Goal: Information Seeking & Learning: Learn about a topic

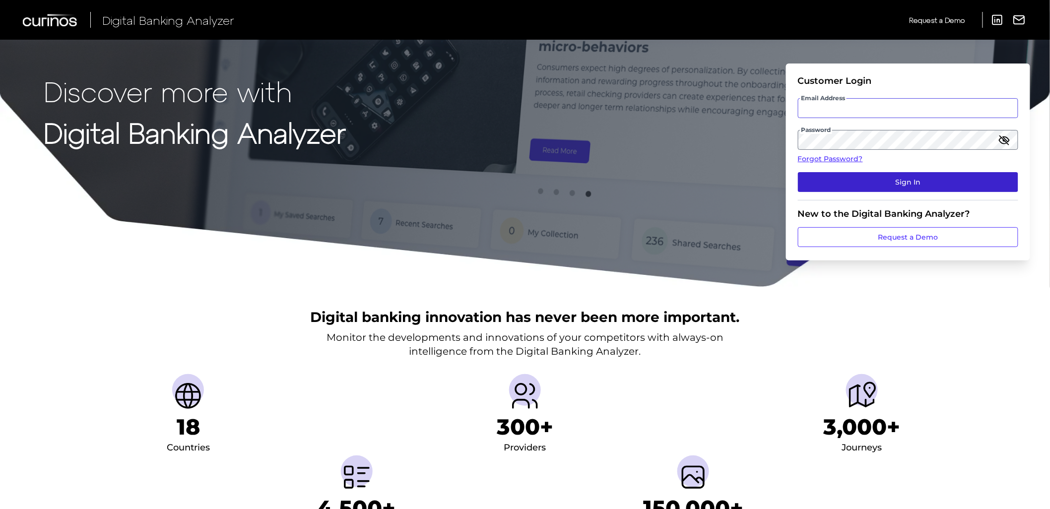
type input "[US_STATE][EMAIL_ADDRESS][DOMAIN_NAME]"
click at [922, 182] on button "Sign In" at bounding box center [908, 182] width 220 height 20
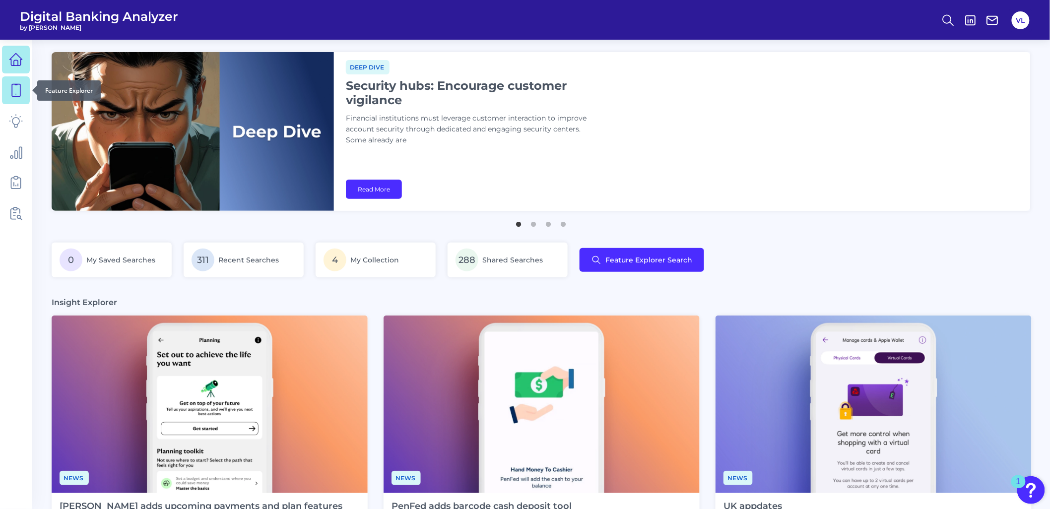
click at [12, 97] on link at bounding box center [16, 90] width 28 height 28
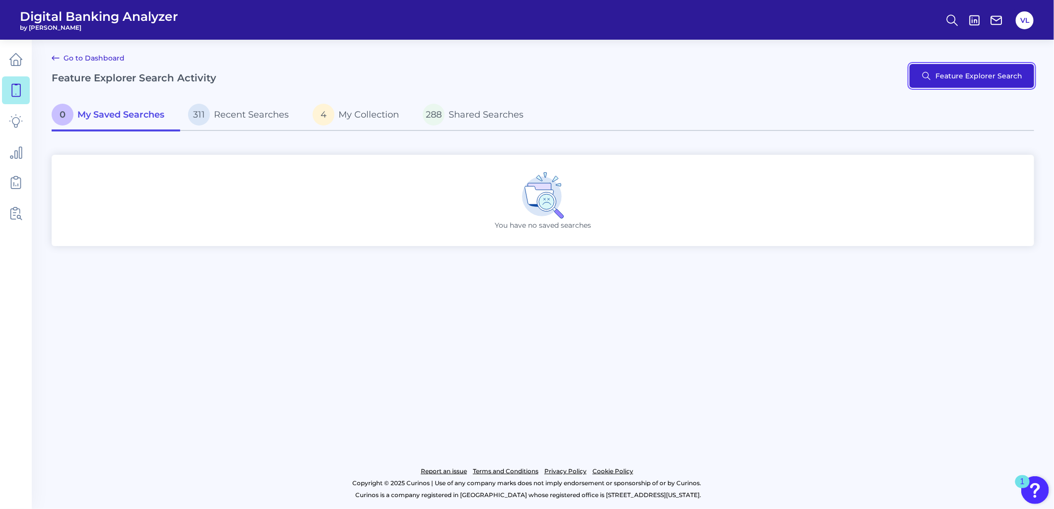
click at [967, 74] on button "Feature Explorer Search" at bounding box center [971, 76] width 125 height 24
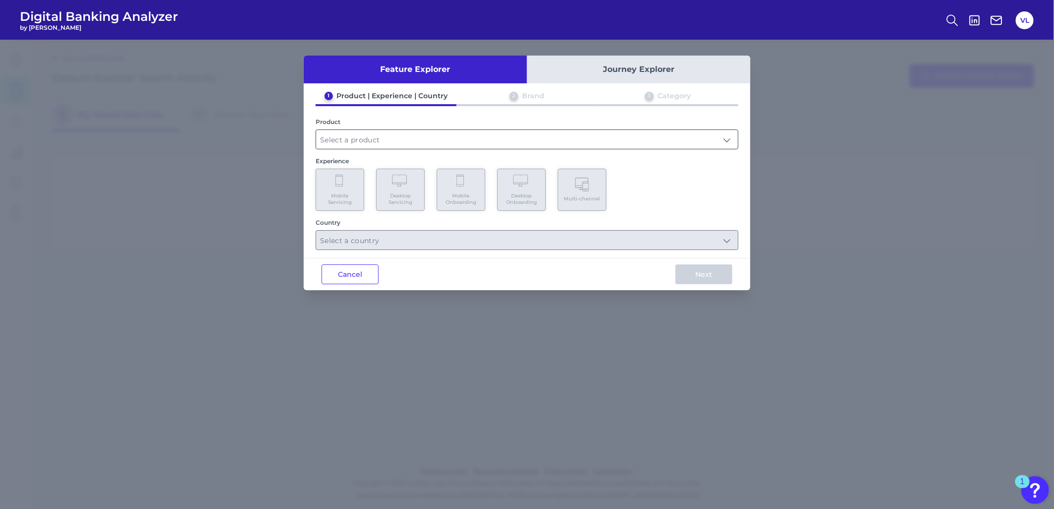
click at [390, 130] on input "text" at bounding box center [527, 139] width 422 height 19
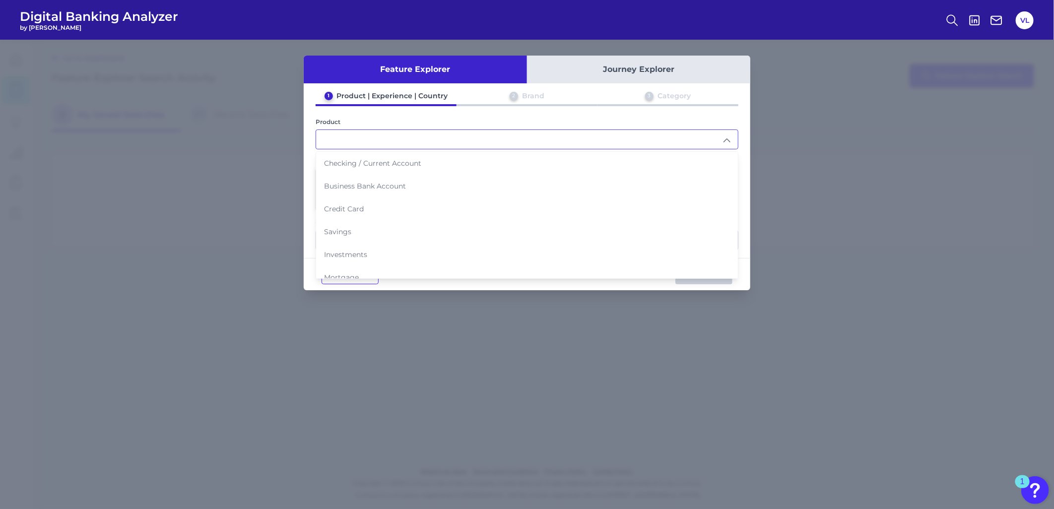
click at [386, 136] on input "text" at bounding box center [527, 139] width 422 height 19
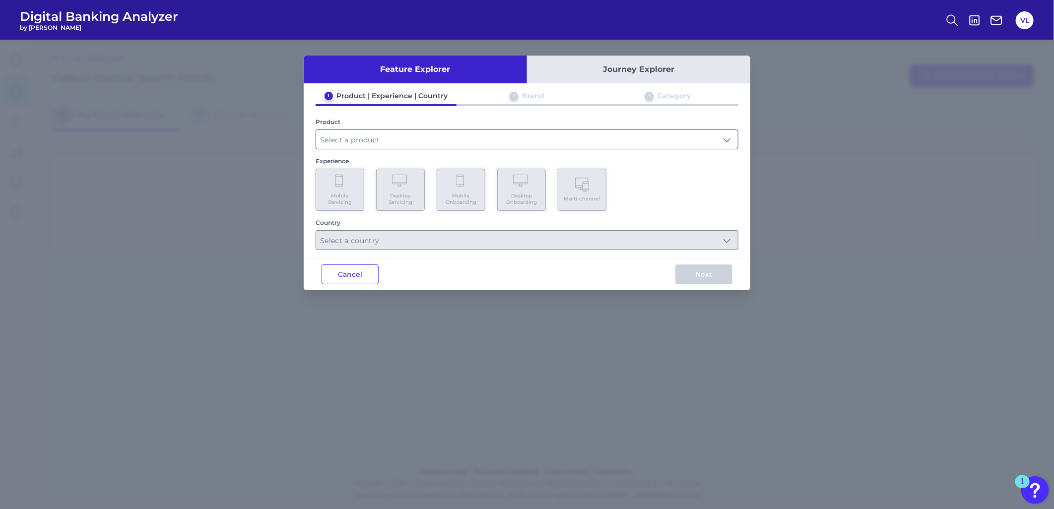
click at [386, 136] on input "text" at bounding box center [527, 139] width 422 height 19
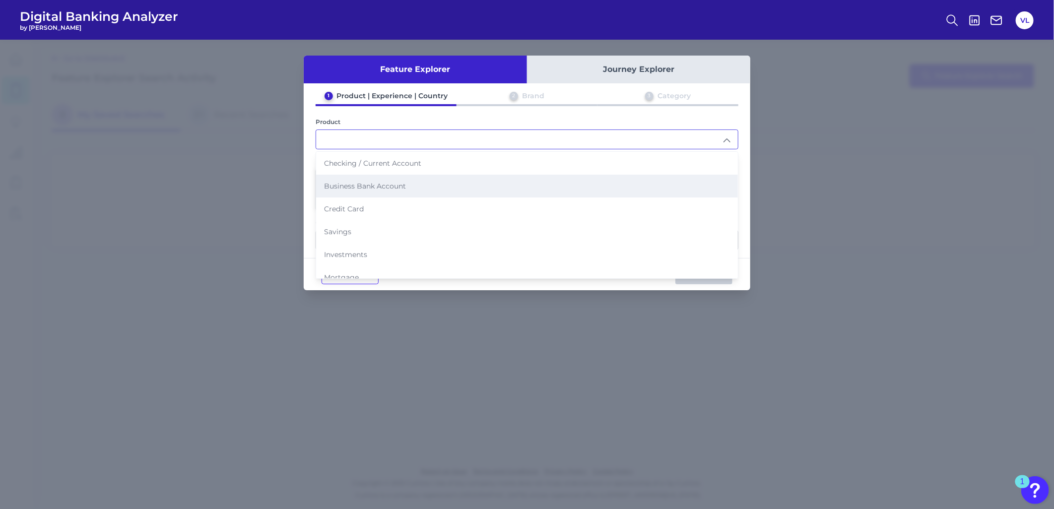
click at [403, 182] on span "Business Bank Account" at bounding box center [365, 186] width 82 height 9
type input "Business Bank Account"
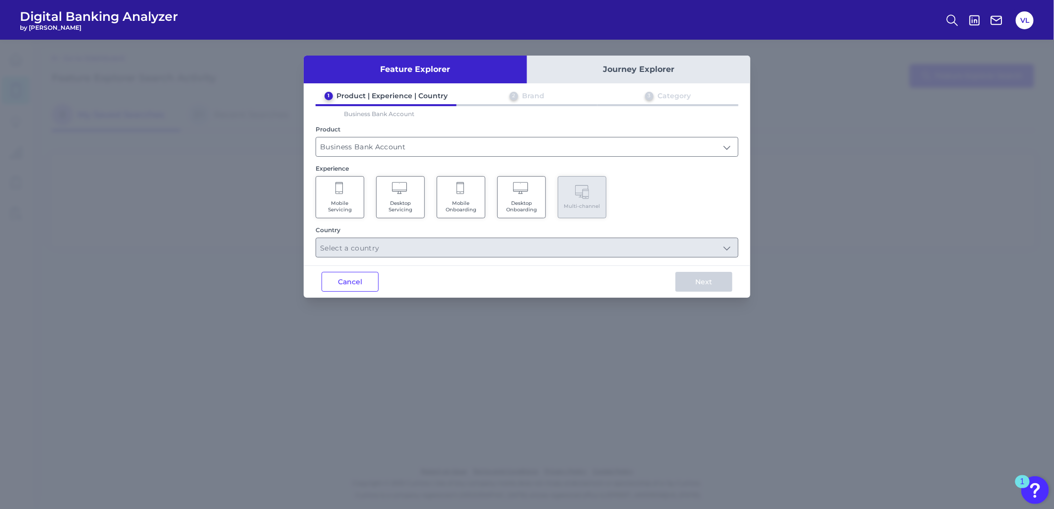
click at [412, 200] on span "Desktop Servicing" at bounding box center [400, 206] width 38 height 13
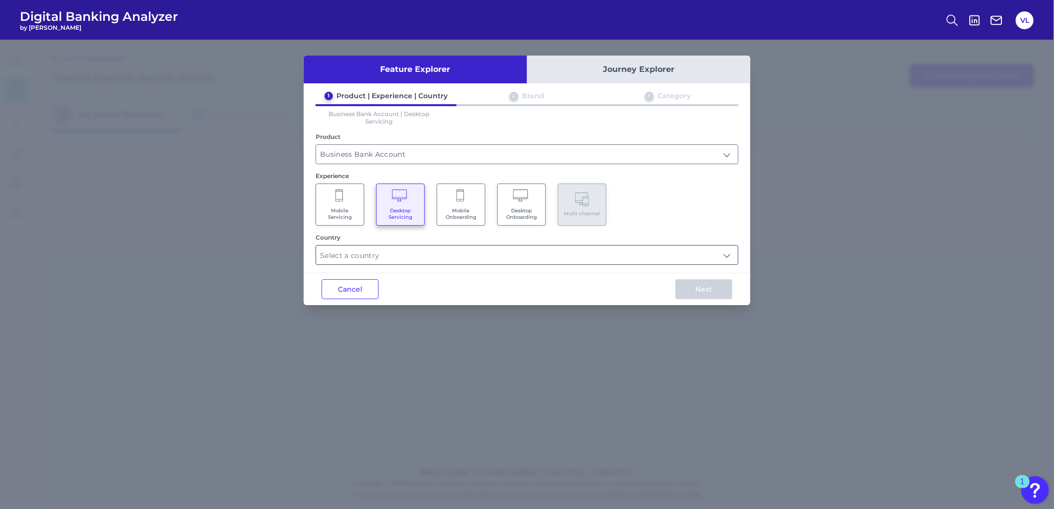
click at [433, 261] on input "text" at bounding box center [527, 255] width 422 height 19
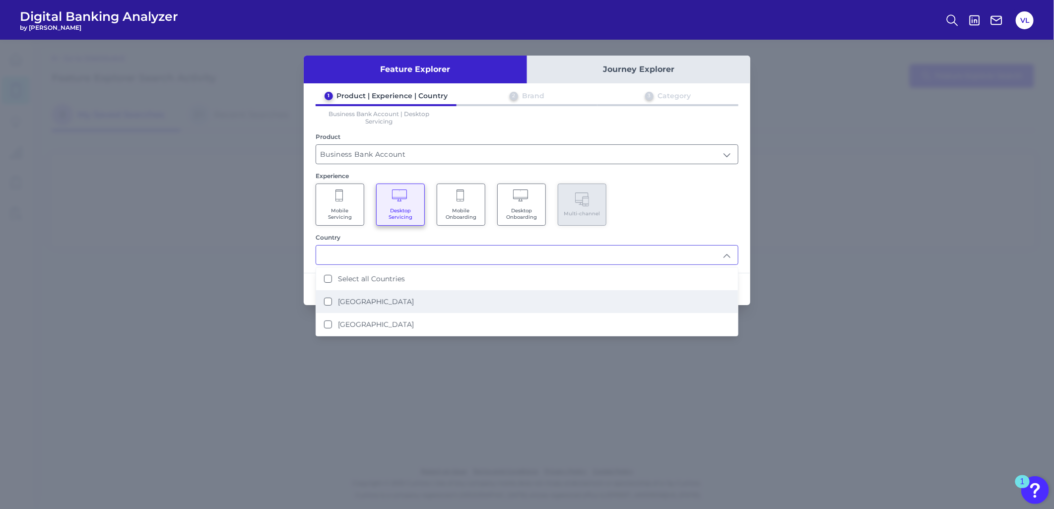
click at [380, 297] on label "[GEOGRAPHIC_DATA]" at bounding box center [376, 301] width 76 height 9
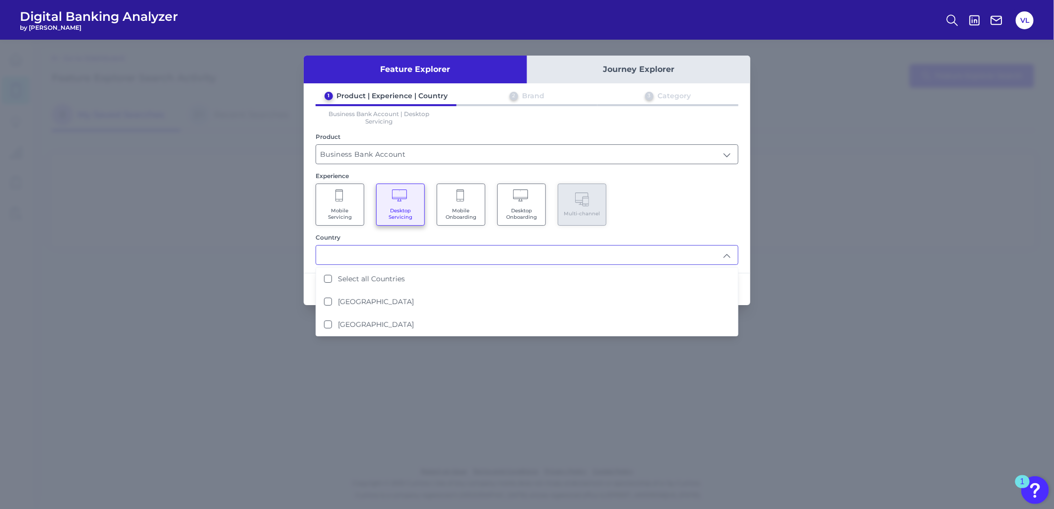
type input "[GEOGRAPHIC_DATA]"
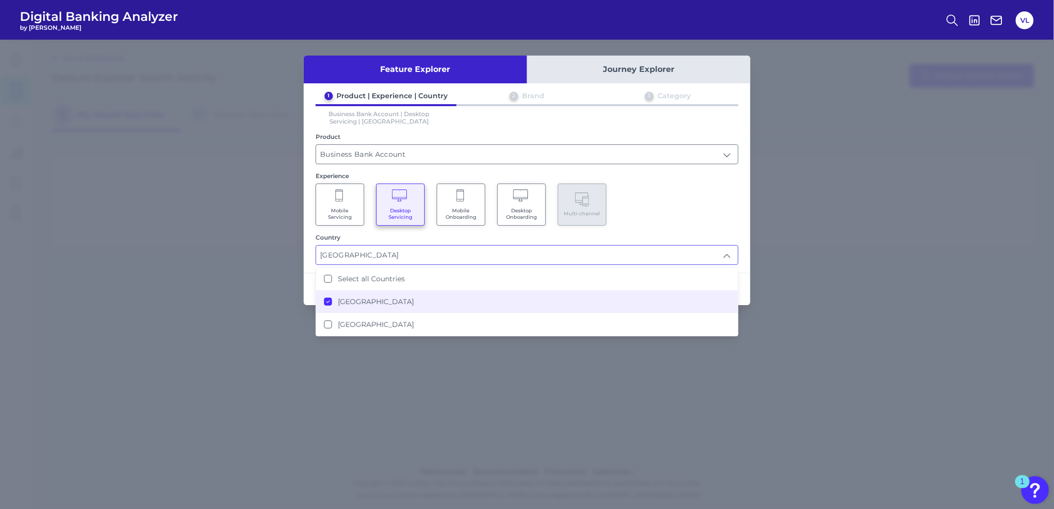
click at [725, 189] on div "Mobile Servicing Desktop Servicing Mobile Onboarding Desktop Onboarding Multi-c…" at bounding box center [527, 205] width 423 height 42
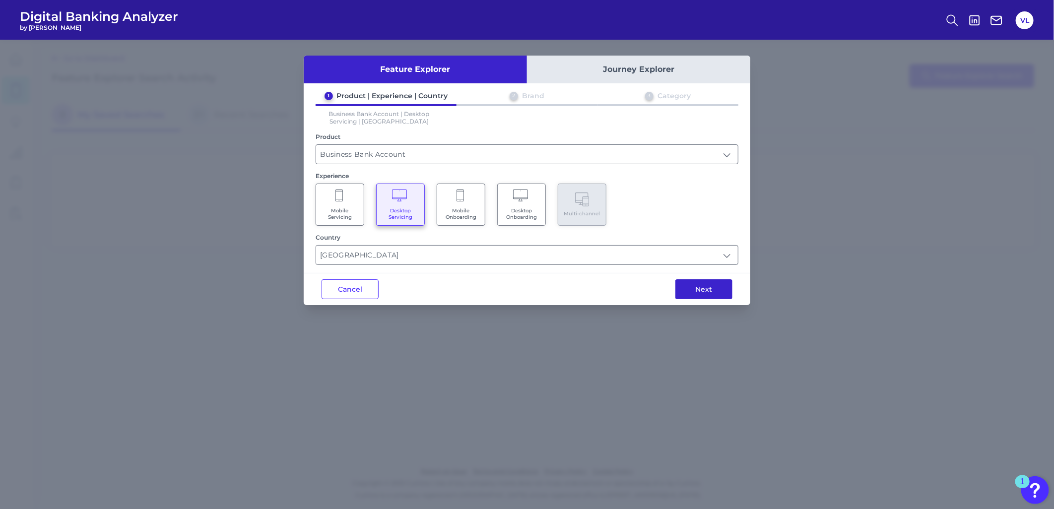
click at [699, 295] on button "Next" at bounding box center [703, 289] width 57 height 20
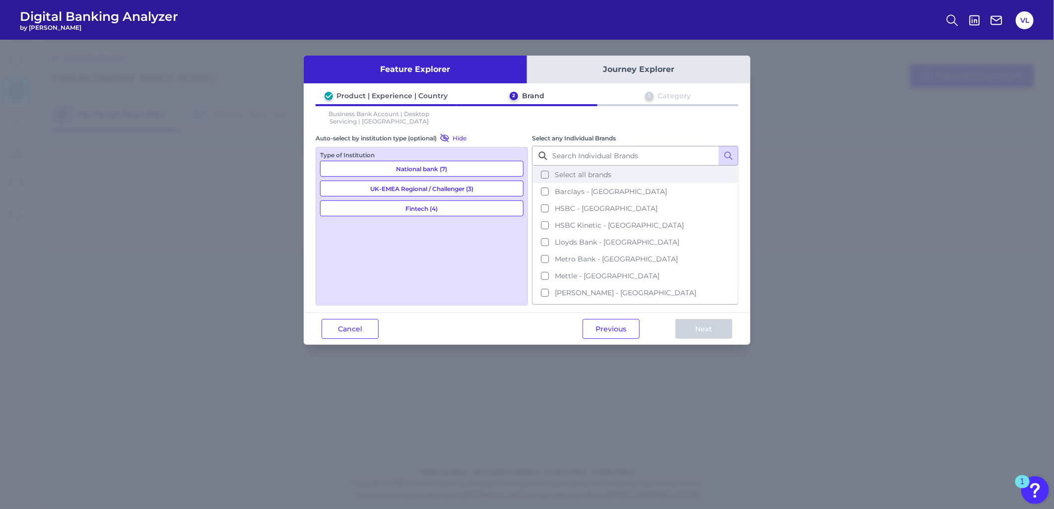
click at [579, 181] on button "Select all brands" at bounding box center [635, 174] width 204 height 17
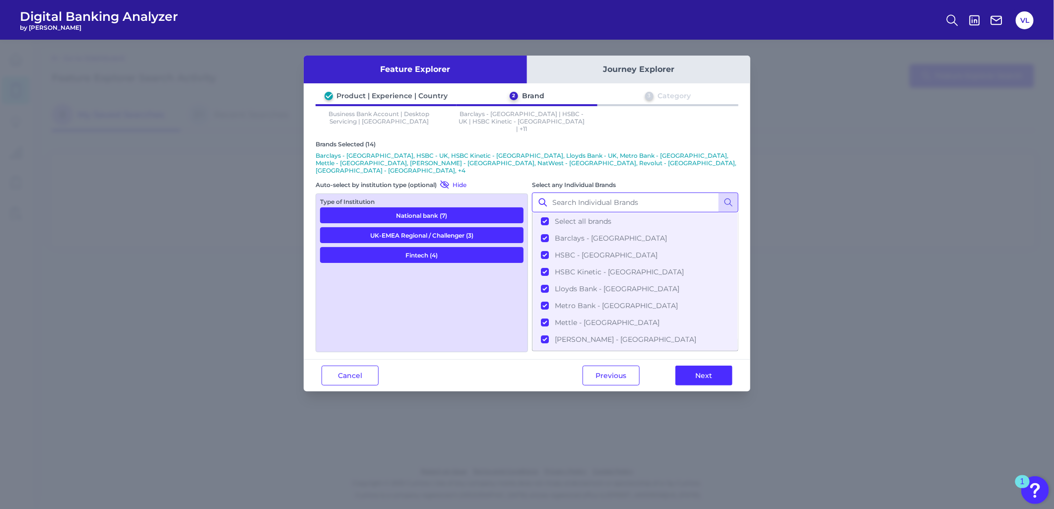
click at [578, 192] on input "Select any Individual Brands" at bounding box center [635, 202] width 206 height 20
click at [700, 366] on button "Next" at bounding box center [703, 376] width 57 height 20
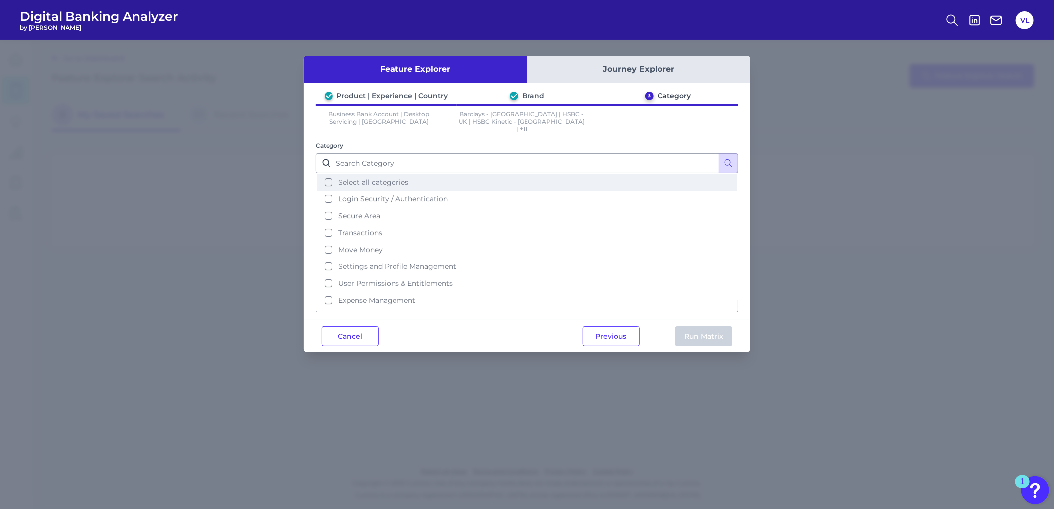
click at [369, 178] on span "Select all categories" at bounding box center [373, 182] width 70 height 9
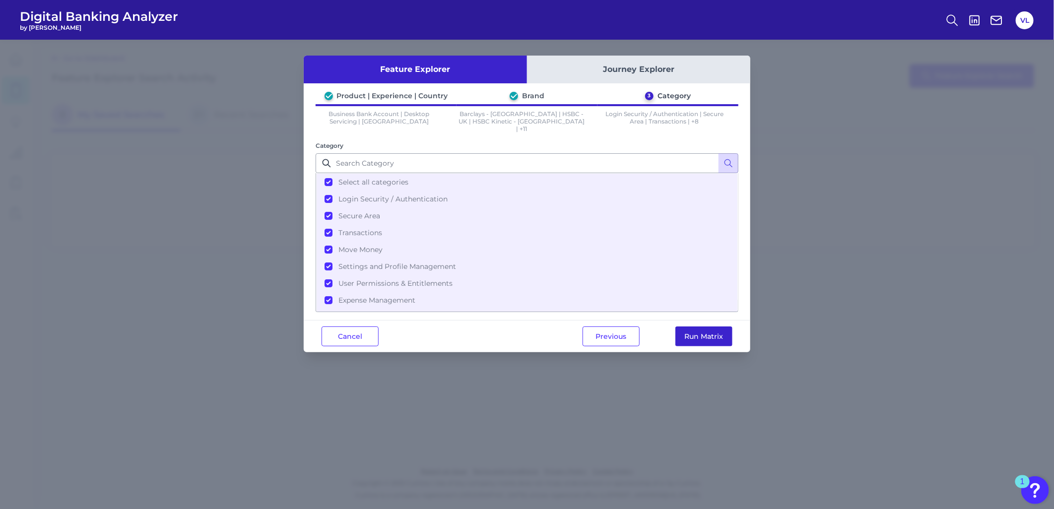
click at [720, 328] on button "Run Matrix" at bounding box center [703, 336] width 57 height 20
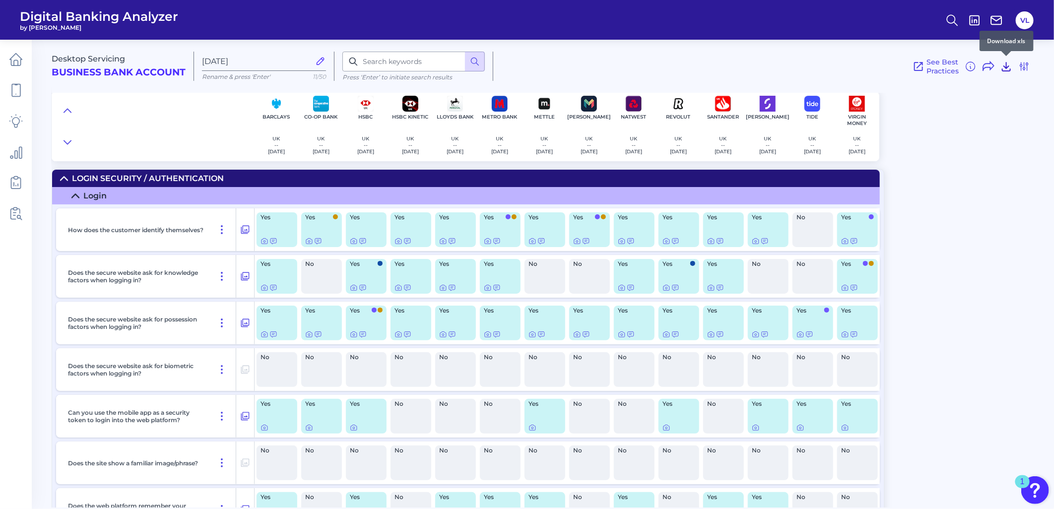
click at [1006, 63] on icon at bounding box center [1006, 67] width 8 height 8
